Goal: Task Accomplishment & Management: Manage account settings

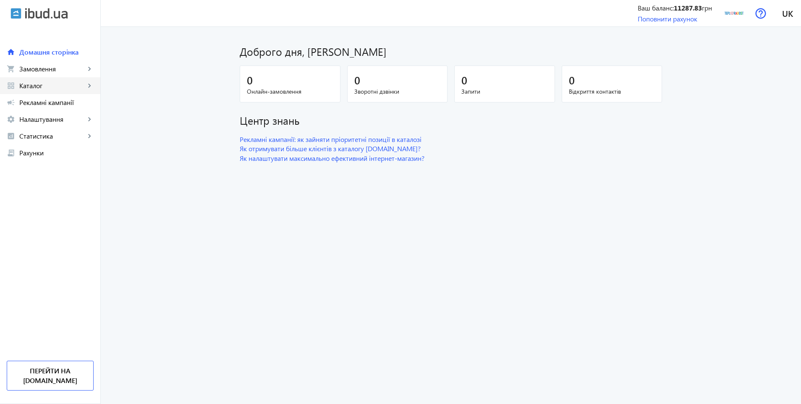
click at [41, 83] on span "Каталог" at bounding box center [52, 85] width 66 height 8
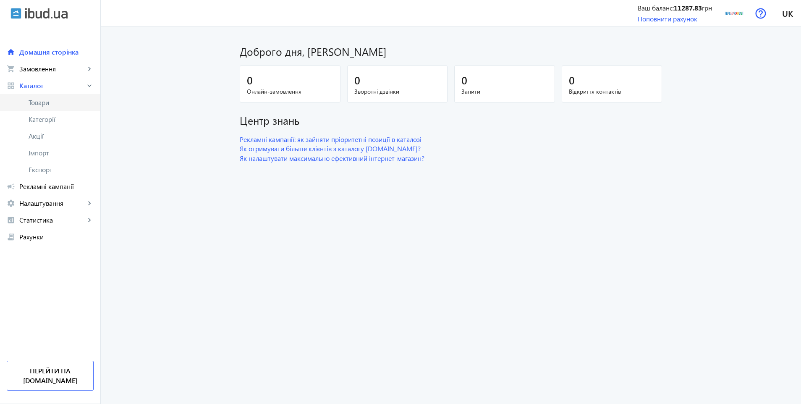
click at [51, 102] on span "Товари" at bounding box center [61, 102] width 65 height 8
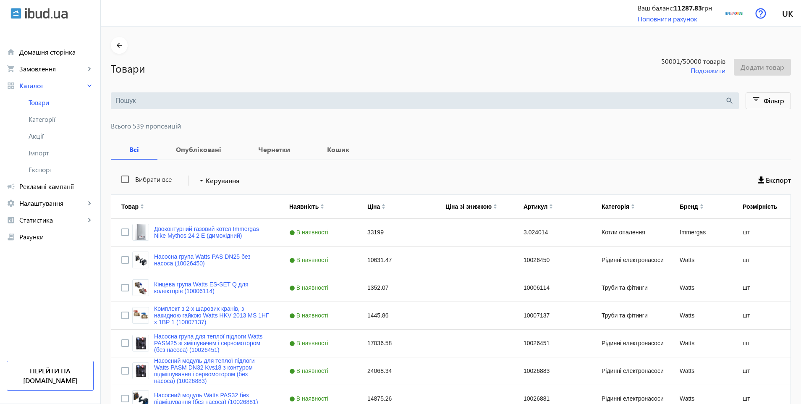
click at [162, 98] on input "search" at bounding box center [419, 100] width 609 height 9
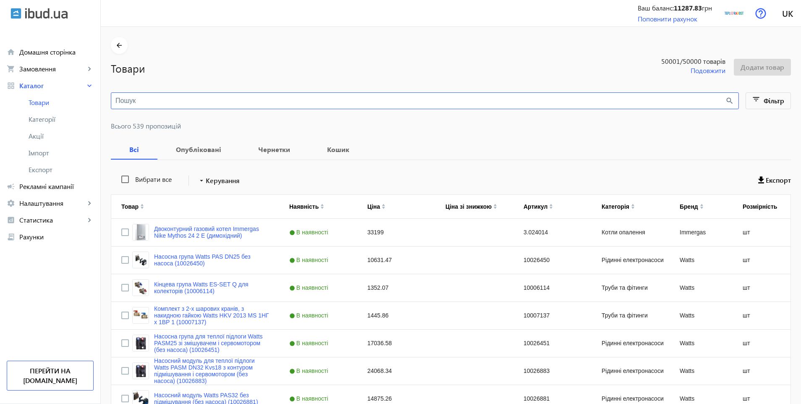
paste input "Радіатор Korado 22K 500x2000 бічне підключення"
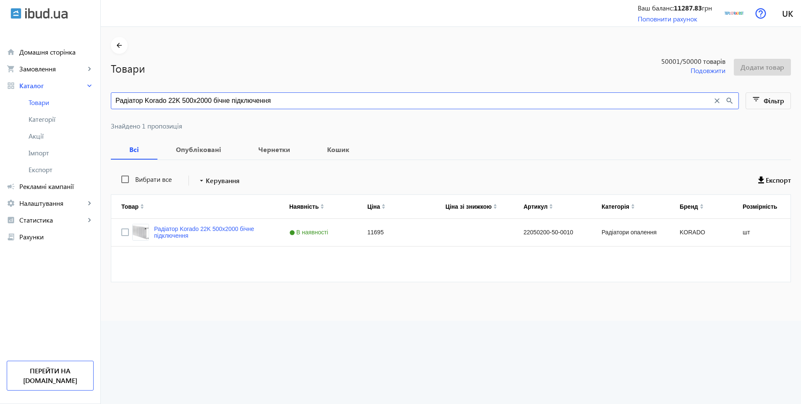
type input "Радіатор Korado 22K 500x2000 бічне підключення"
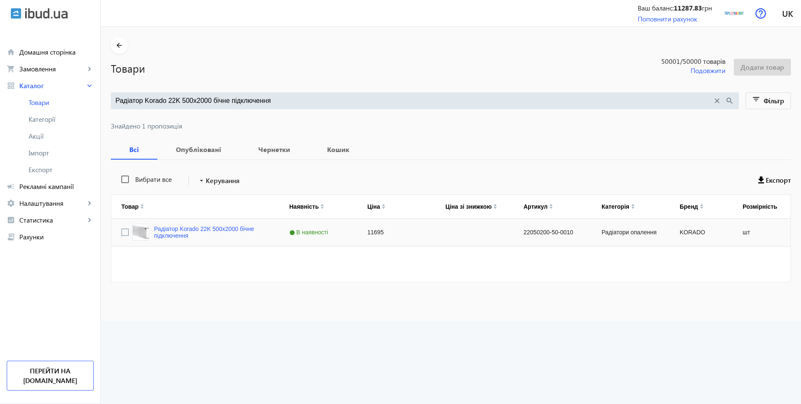
click at [372, 232] on div "11695" at bounding box center [396, 232] width 78 height 27
click at [384, 230] on input "11695" at bounding box center [395, 232] width 71 height 17
click at [413, 135] on prices "Радіатор Korado 22K 500x2000 бічне підключення close search filter_list Фільтр …" at bounding box center [451, 192] width 680 height 200
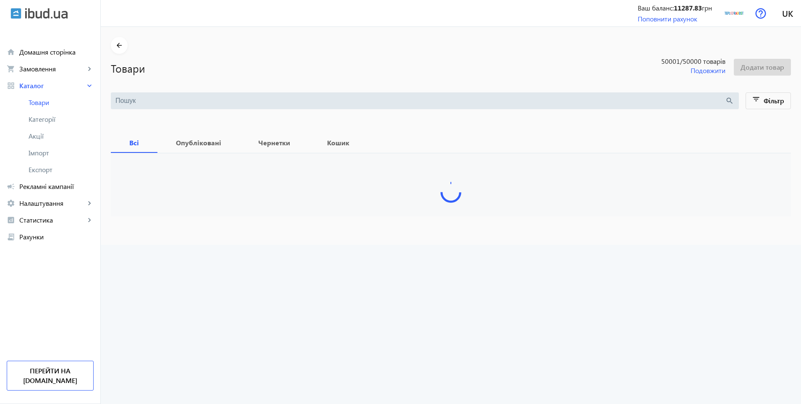
type input "Радіатор Korado 22K 500x2000 бічне підключення"
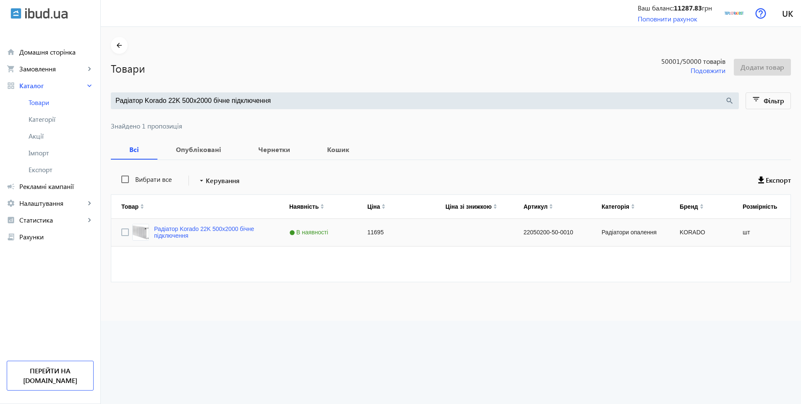
click at [380, 234] on div "11695" at bounding box center [396, 232] width 78 height 27
click at [384, 232] on input "11695" at bounding box center [395, 232] width 71 height 17
type input "11696"
click at [389, 233] on div "11696" at bounding box center [396, 232] width 78 height 27
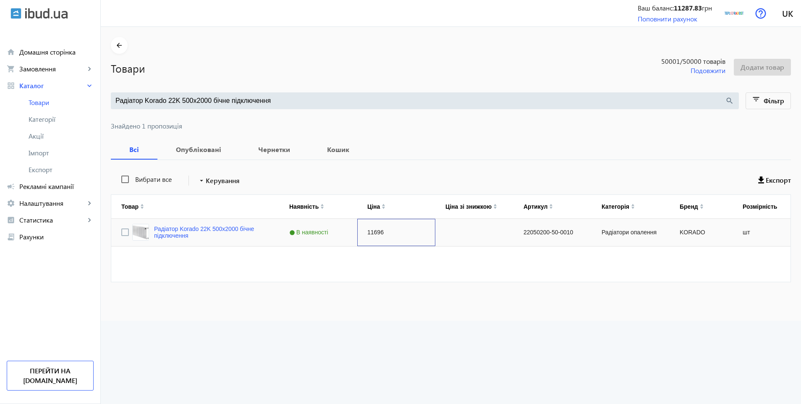
click at [389, 233] on div "11696" at bounding box center [396, 232] width 78 height 27
click at [391, 231] on input "11696" at bounding box center [395, 232] width 71 height 17
type input "11695"
click at [406, 274] on div "Радіатор Korado 22K 500x2000 бічне підключення В наявності 11695 22050200-50-00…" at bounding box center [453, 250] width 684 height 63
click at [392, 232] on input "11695" at bounding box center [396, 232] width 70 height 17
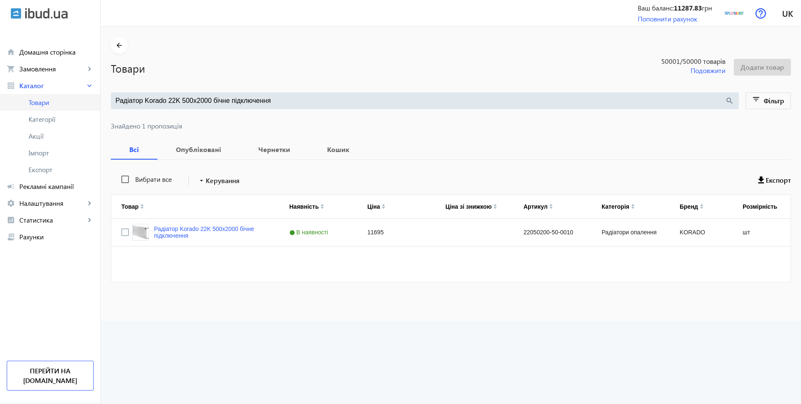
drag, startPoint x: 282, startPoint y: 103, endPoint x: 95, endPoint y: 96, distance: 186.9
click at [95, 96] on div "arrow_back home Домашня сторінка shopping_cart Замовлення keyboard_arrow_right …" at bounding box center [400, 202] width 801 height 404
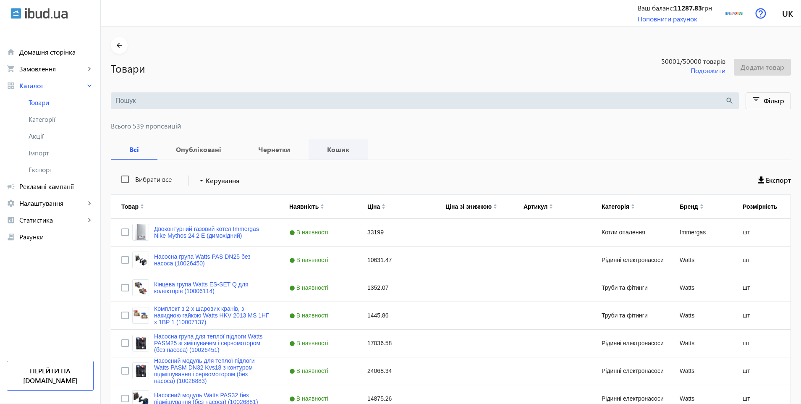
click at [328, 152] on b "Кошик" at bounding box center [337, 149] width 39 height 7
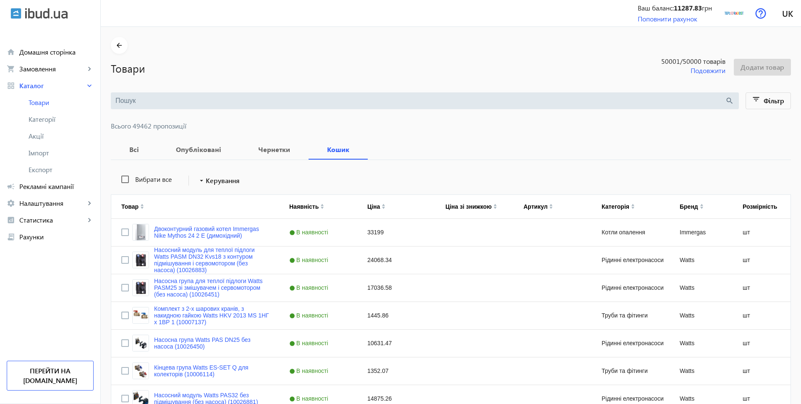
click at [168, 98] on input "search" at bounding box center [419, 100] width 609 height 9
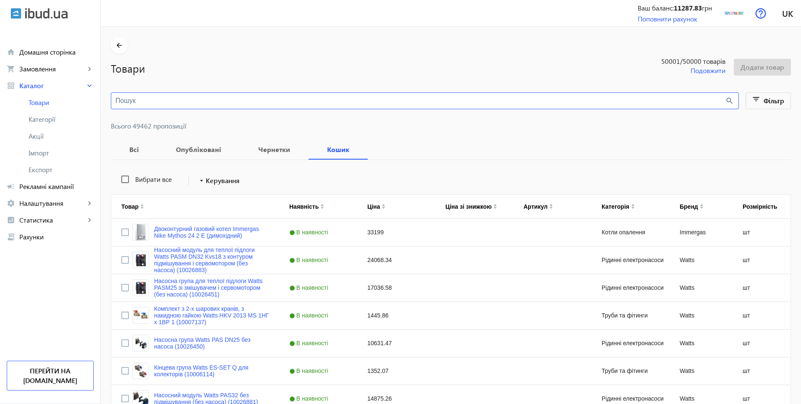
paste input "1756786304"
type input "1756786304"
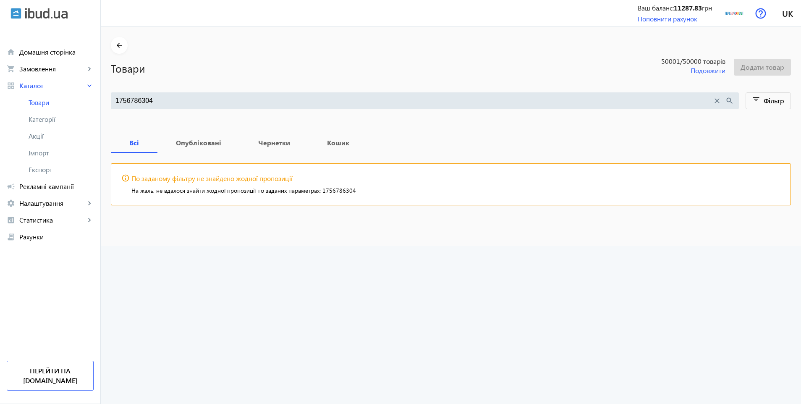
click at [171, 99] on input "1756786304" at bounding box center [413, 100] width 597 height 9
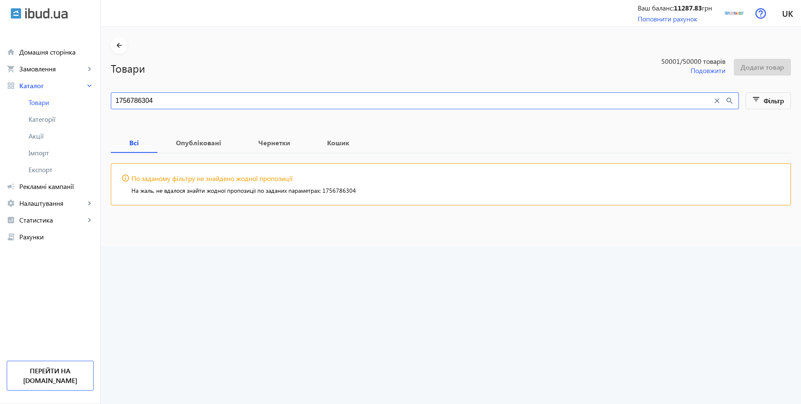
click at [171, 99] on input "1756786304" at bounding box center [413, 100] width 597 height 9
paste input "Радіатор Korado 22K 500x2000 бічне підключення"
type input "Радіатор Korado 22K 500x2000 бічне підключення"
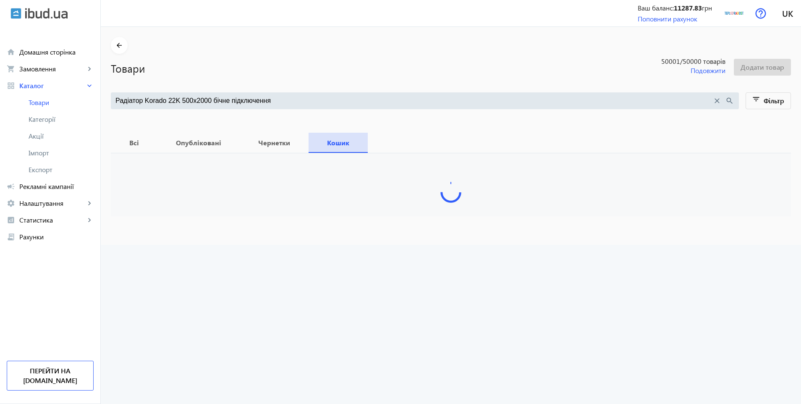
click at [330, 142] on span "Кошик" at bounding box center [337, 143] width 39 height 20
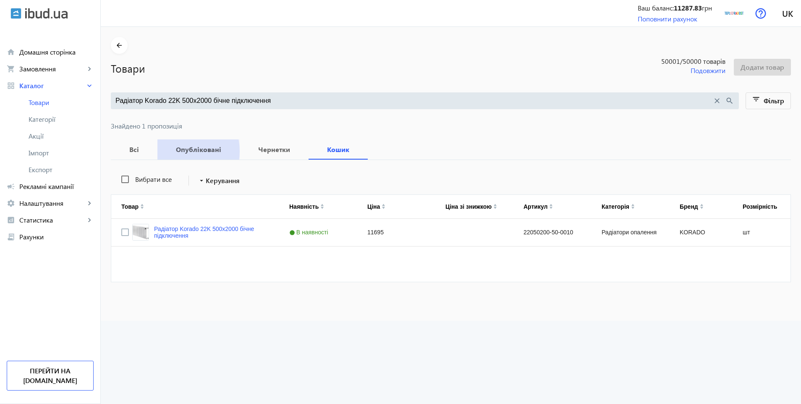
click at [176, 151] on b "Опубліковані" at bounding box center [198, 149] width 62 height 7
click at [338, 151] on b "Кошик" at bounding box center [337, 149] width 39 height 7
click at [255, 150] on b "Чернетки" at bounding box center [274, 149] width 49 height 7
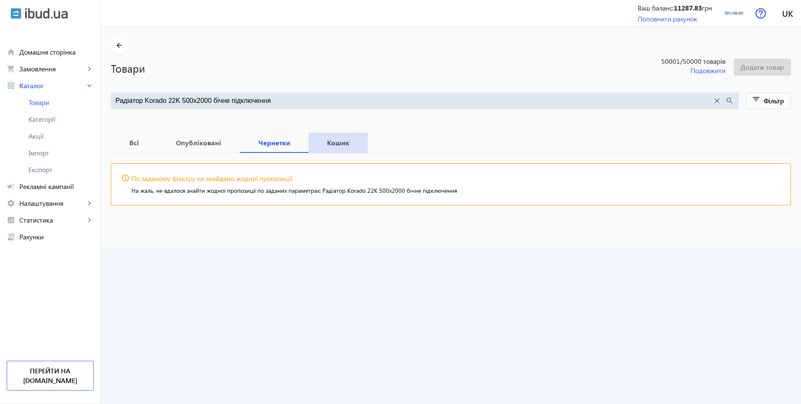
click at [318, 144] on b "Кошик" at bounding box center [337, 142] width 39 height 7
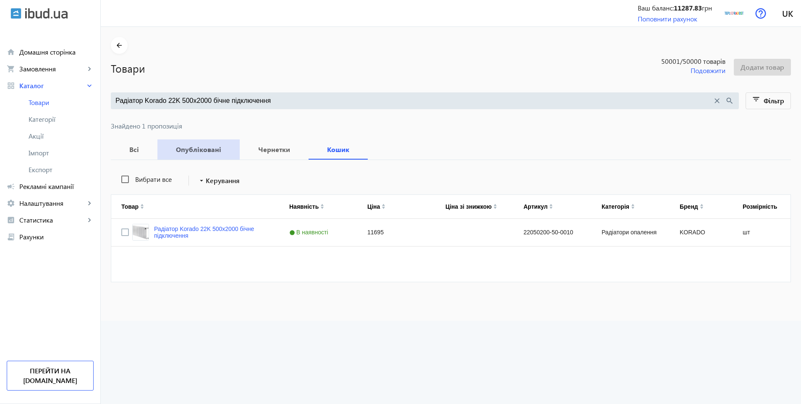
click at [199, 155] on span "Опубліковані" at bounding box center [198, 149] width 62 height 20
click at [332, 150] on b "Кошик" at bounding box center [337, 149] width 39 height 7
